Goal: Task Accomplishment & Management: Complete application form

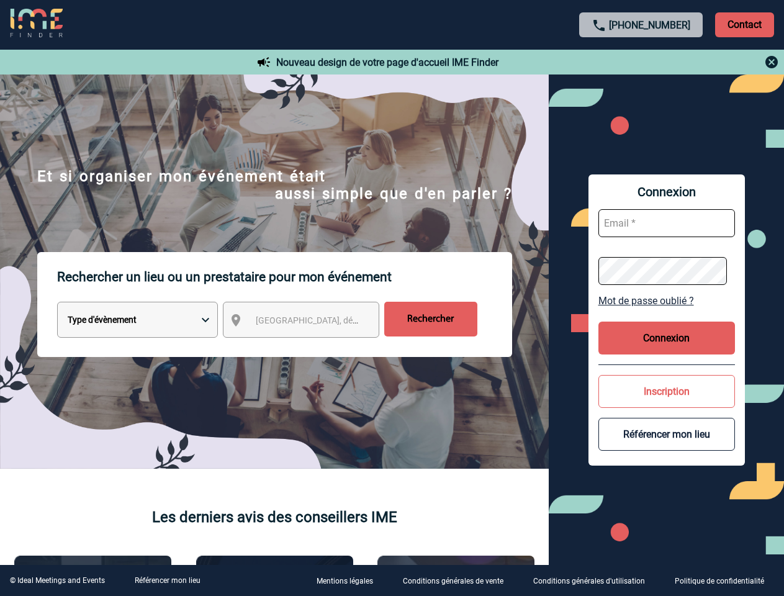
click at [391, 298] on p "Rechercher un lieu ou un prestataire pour mon événement" at bounding box center [284, 277] width 455 height 50
click at [744, 24] on p "Contact" at bounding box center [744, 24] width 59 height 25
click at [641, 62] on div at bounding box center [389, 296] width 779 height 592
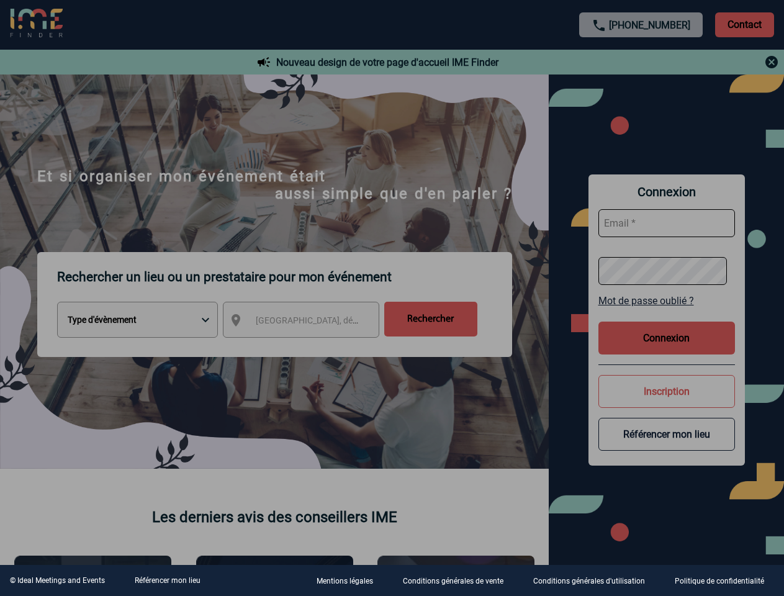
click at [312, 322] on div at bounding box center [392, 298] width 784 height 596
click at [666, 300] on div at bounding box center [392, 298] width 784 height 596
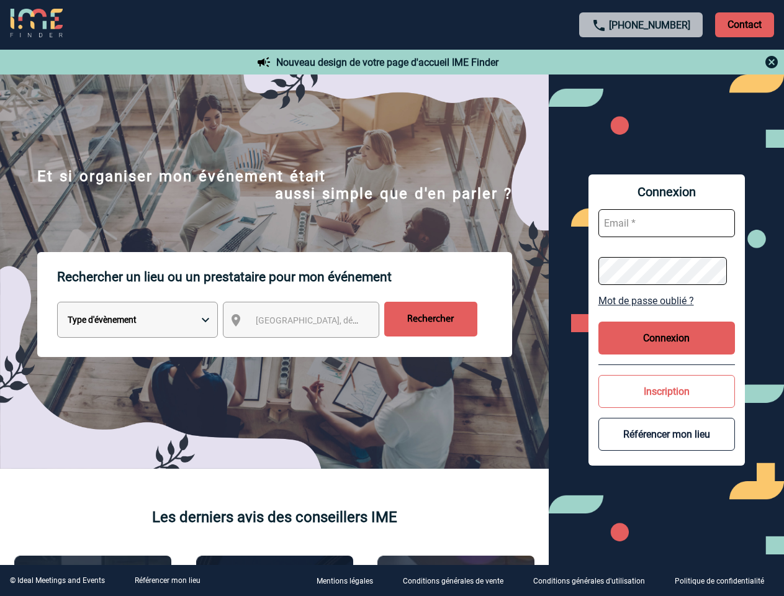
click at [666, 337] on button "Connexion" at bounding box center [666, 337] width 136 height 33
click at [666, 391] on button "Inscription" at bounding box center [666, 391] width 136 height 33
click at [124, 94] on div at bounding box center [62, 47] width 124 height 94
click at [167, 580] on link "Référencer mon lieu" at bounding box center [168, 580] width 66 height 9
